Goal: Check status: Check status

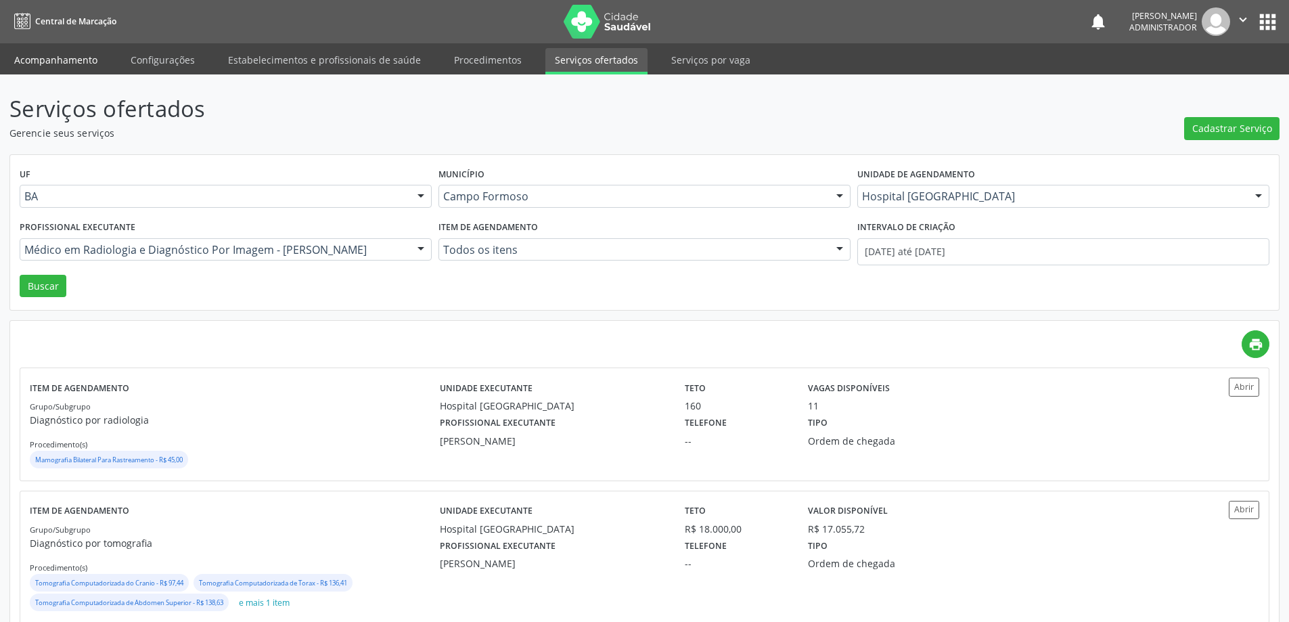
click at [85, 61] on link "Acompanhamento" at bounding box center [56, 60] width 102 height 24
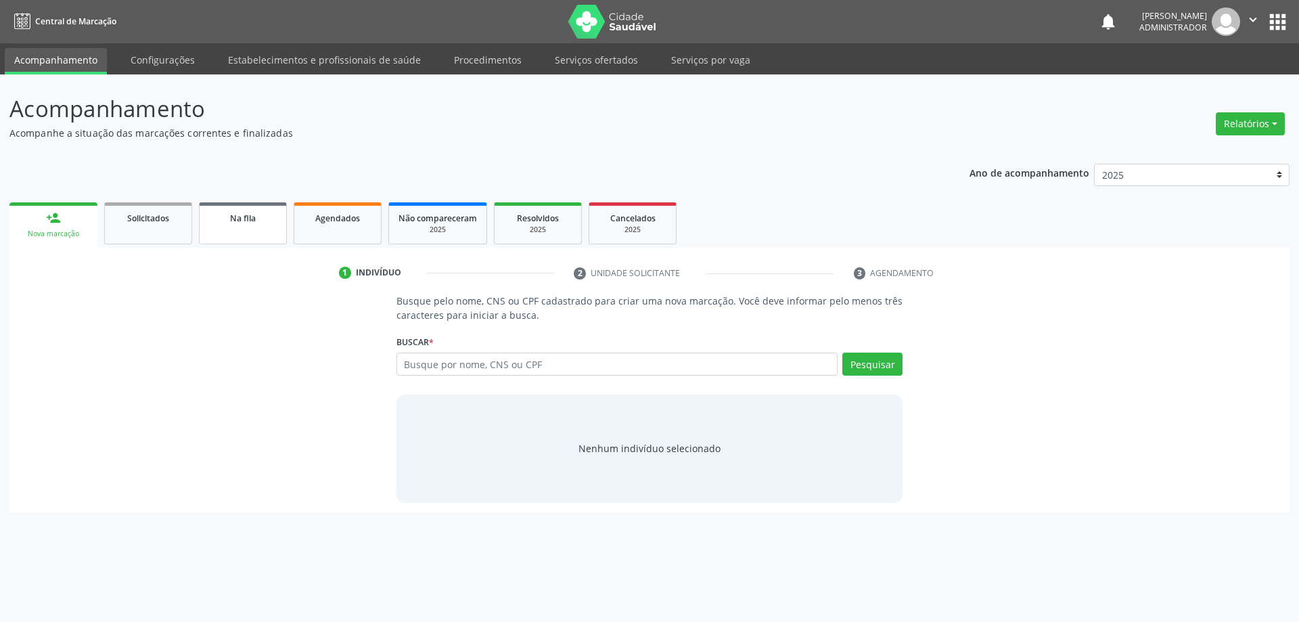
click at [235, 214] on span "Na fila" at bounding box center [243, 218] width 26 height 12
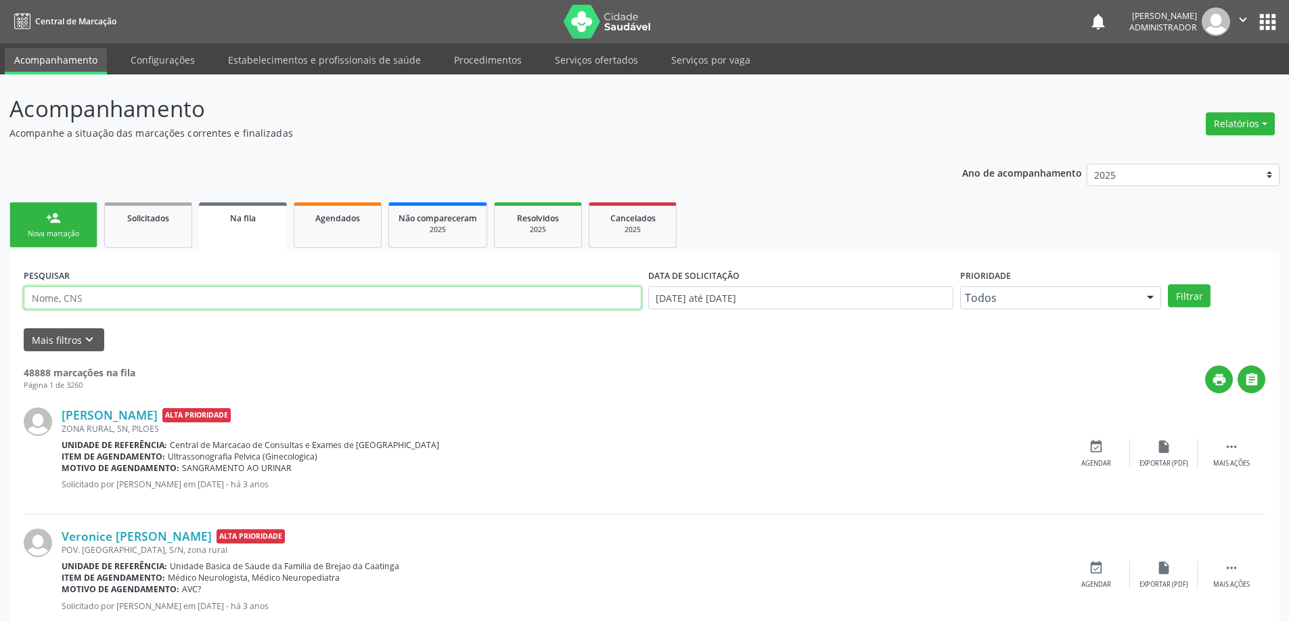
click at [216, 300] on input "text" at bounding box center [333, 297] width 618 height 23
type input "708109623351940"
click at [725, 292] on input "[DATE] até [DATE]" at bounding box center [800, 297] width 305 height 23
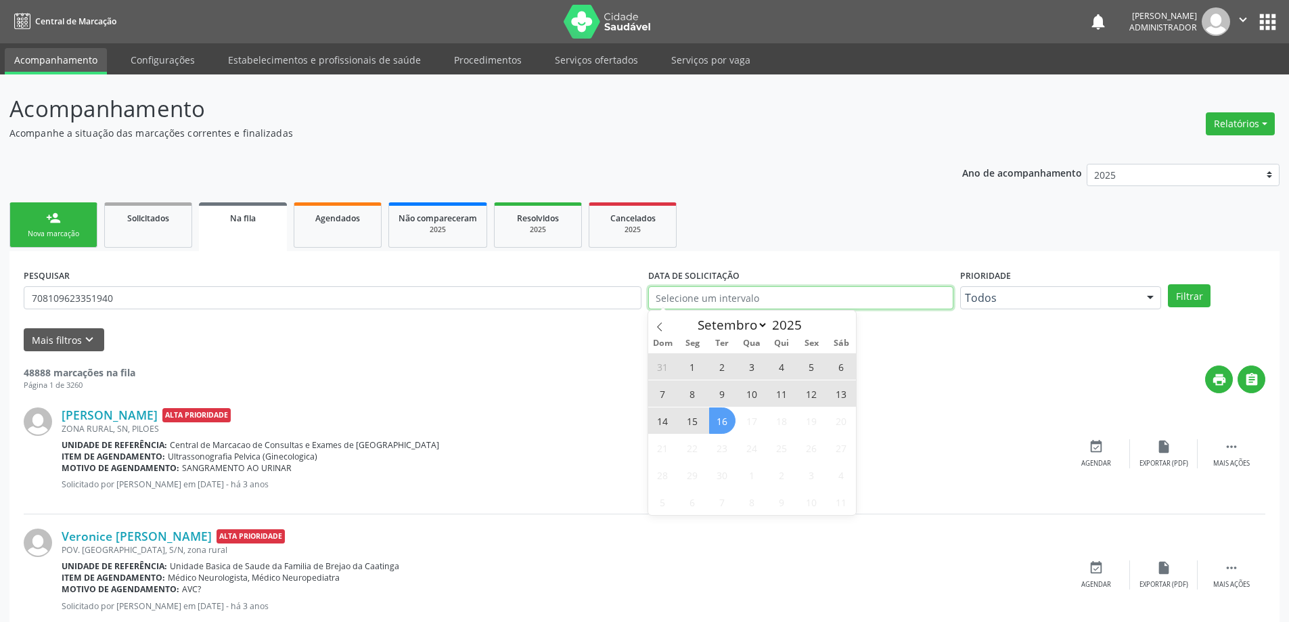
type input "2023"
select select "0"
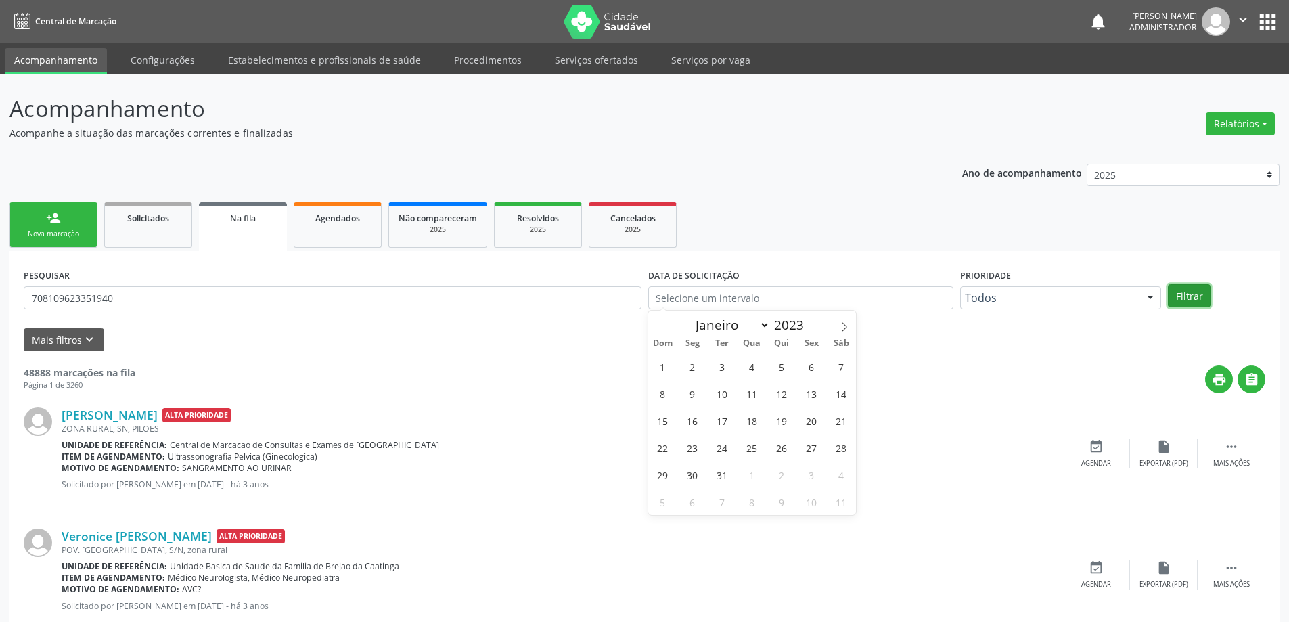
click at [1188, 294] on button "Filtrar" at bounding box center [1189, 295] width 43 height 23
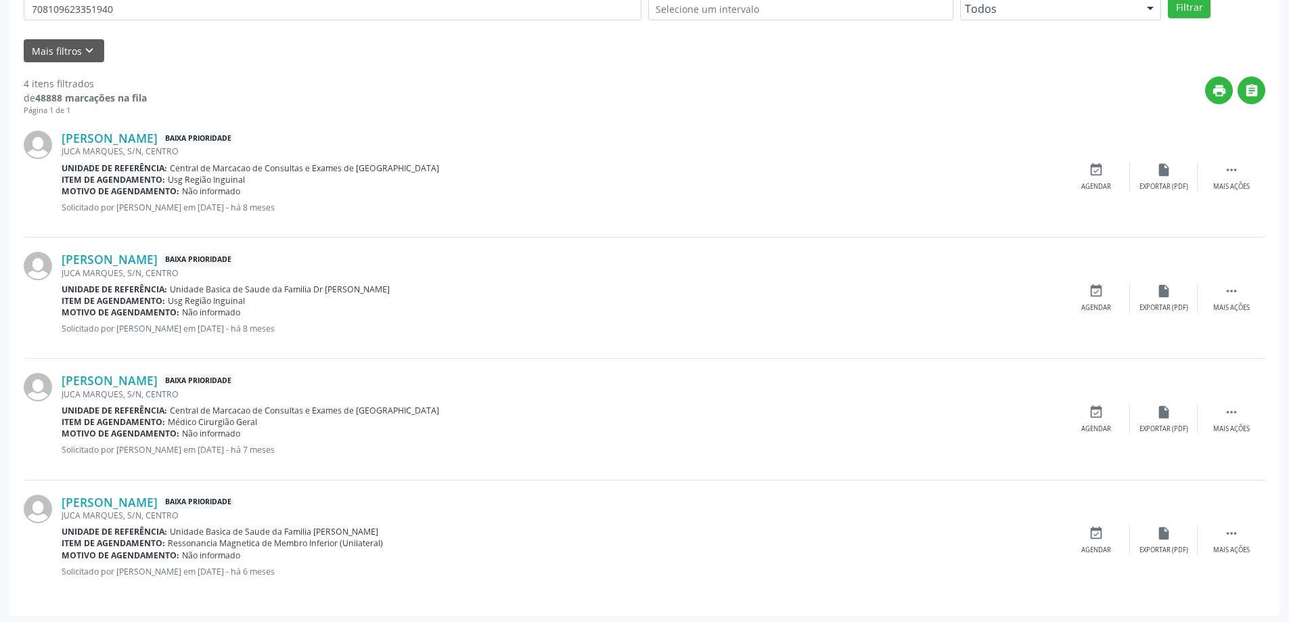
scroll to position [292, 0]
